Goal: Transaction & Acquisition: Book appointment/travel/reservation

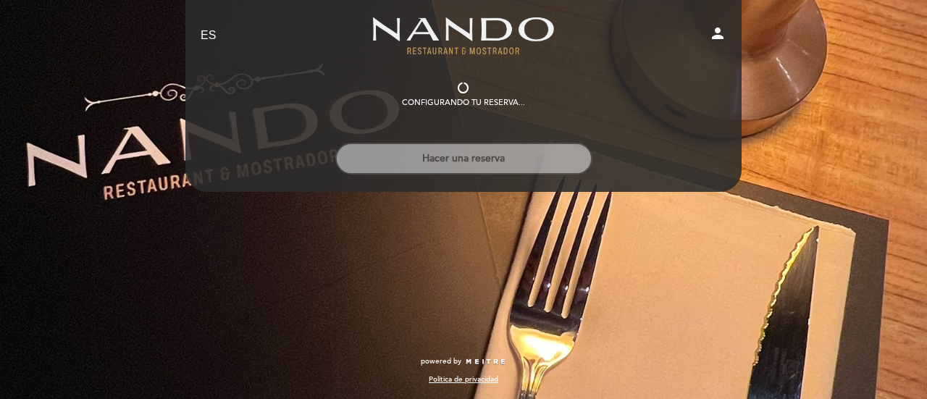
select select "es"
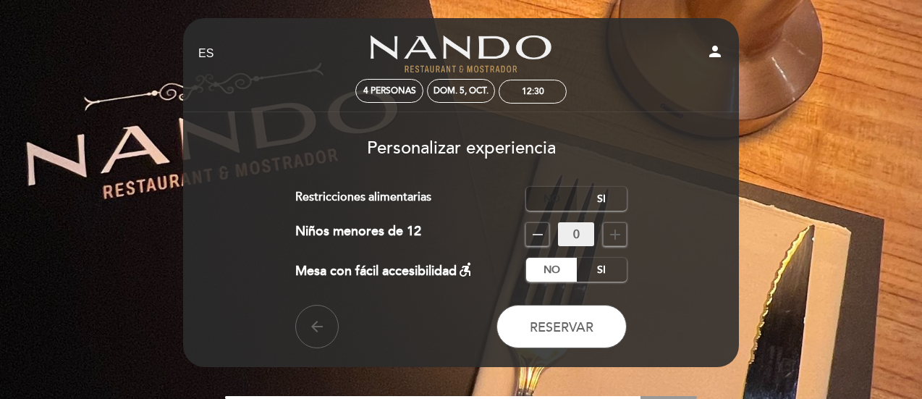
click at [555, 199] on label "No" at bounding box center [551, 199] width 51 height 24
click at [607, 237] on icon "add" at bounding box center [615, 234] width 17 height 17
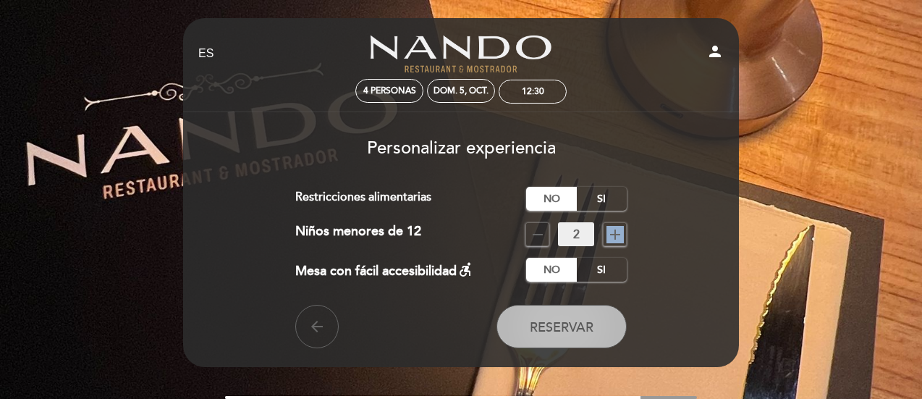
click at [555, 325] on span "Reservar" at bounding box center [562, 327] width 64 height 16
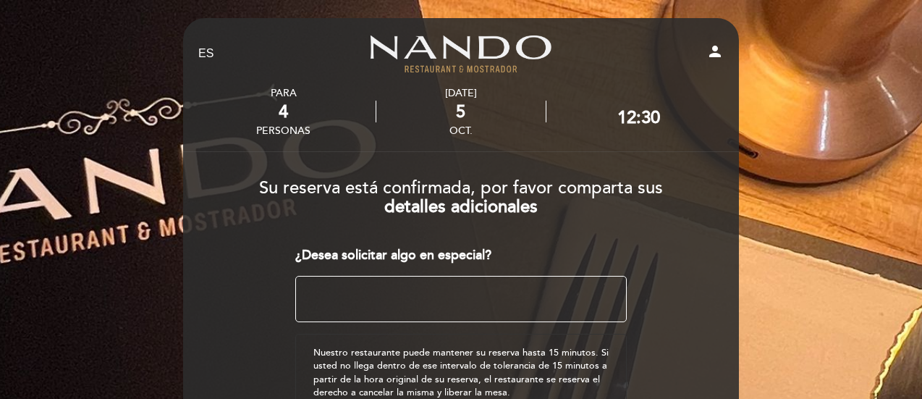
click at [454, 325] on div "¿Desea solicitar algo en especial? ¿Tienes un código promocional? local_offer N…" at bounding box center [461, 391] width 332 height 291
click at [460, 300] on textarea at bounding box center [461, 299] width 332 height 46
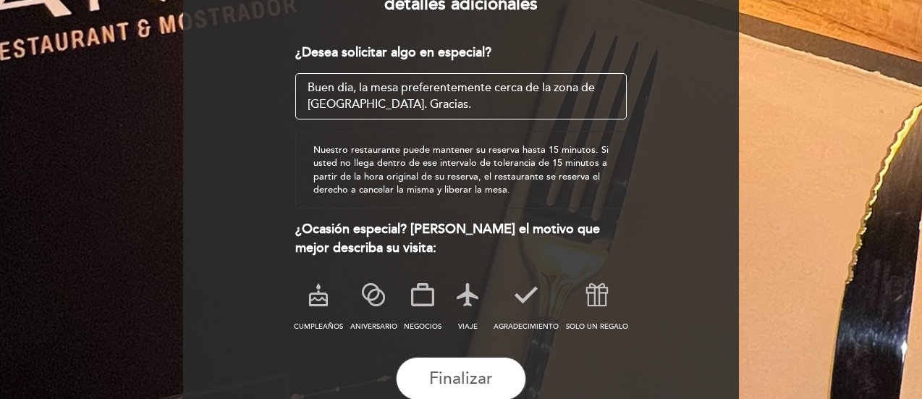
scroll to position [217, 0]
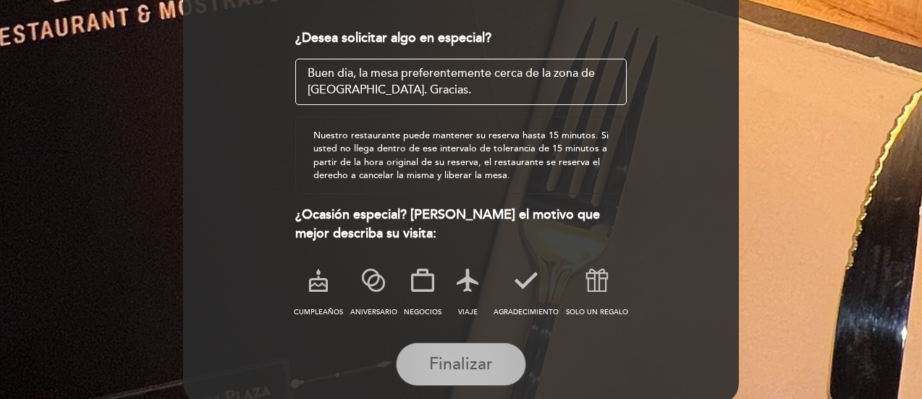
type textarea "Buen dia, la mesa preferentemente cerca de la zona de [GEOGRAPHIC_DATA]. Gracia…"
click at [441, 363] on span "Finalizar" at bounding box center [461, 364] width 64 height 20
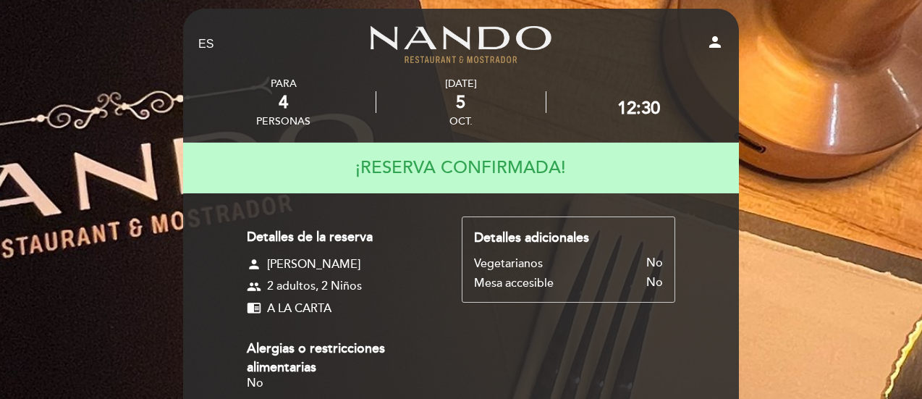
scroll to position [0, 0]
